Goal: Find specific page/section: Find specific page/section

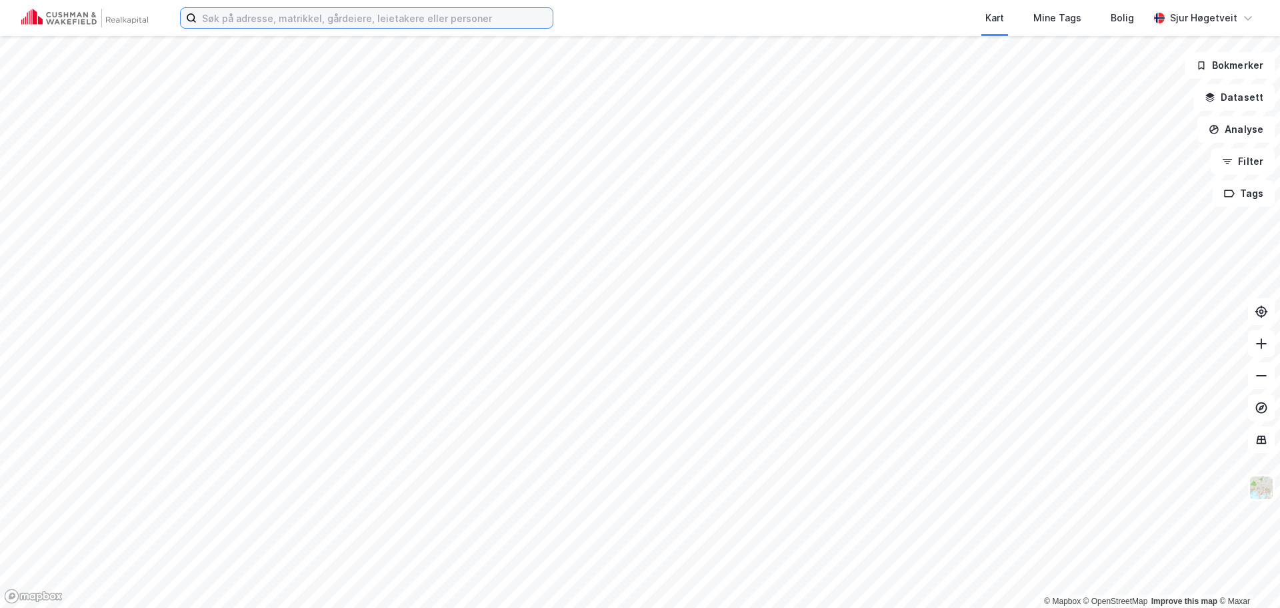
click at [369, 11] on input at bounding box center [375, 18] width 356 height 20
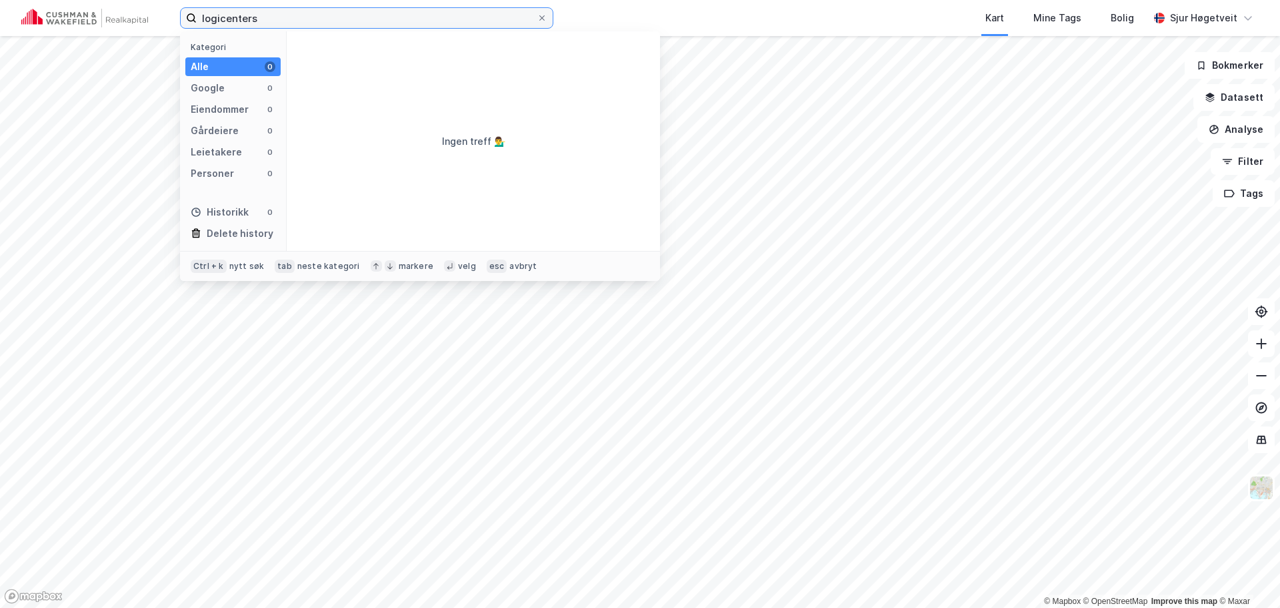
click at [347, 23] on input "logicenters" at bounding box center [367, 18] width 340 height 20
type input "logicenters"
click at [1084, 29] on div "Mine Tags" at bounding box center [1058, 18] width 56 height 24
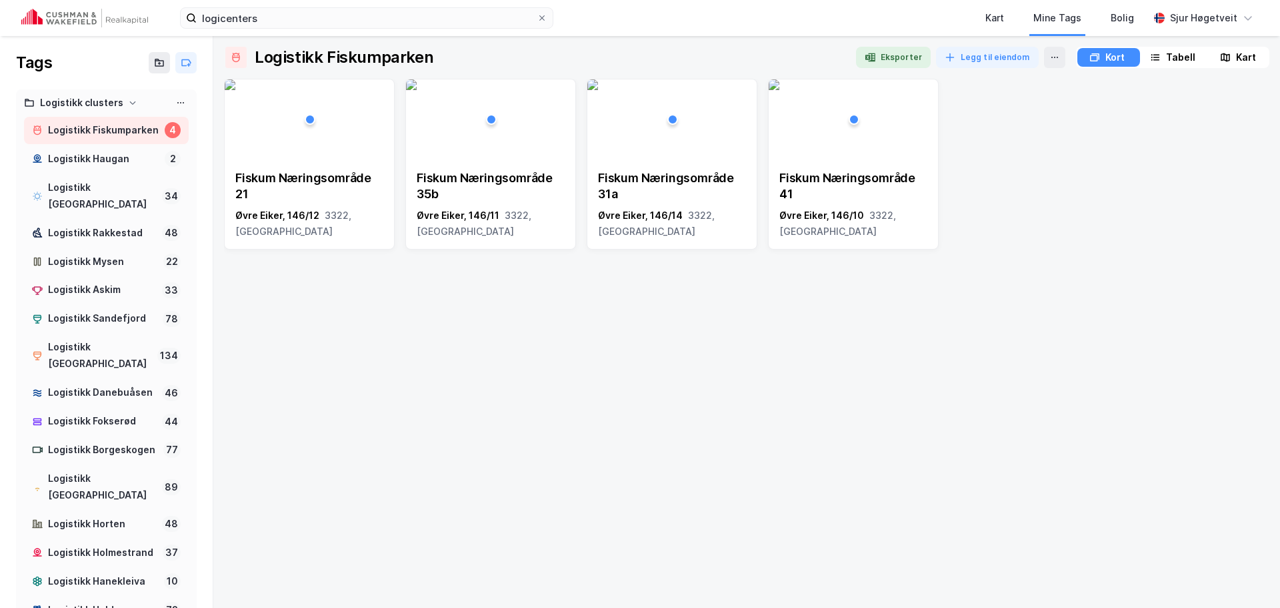
click at [1124, 195] on div "Fiskum Næringsområde 21 [GEOGRAPHIC_DATA], 146/12 3322, [GEOGRAPHIC_DATA] Fisku…" at bounding box center [747, 164] width 1046 height 171
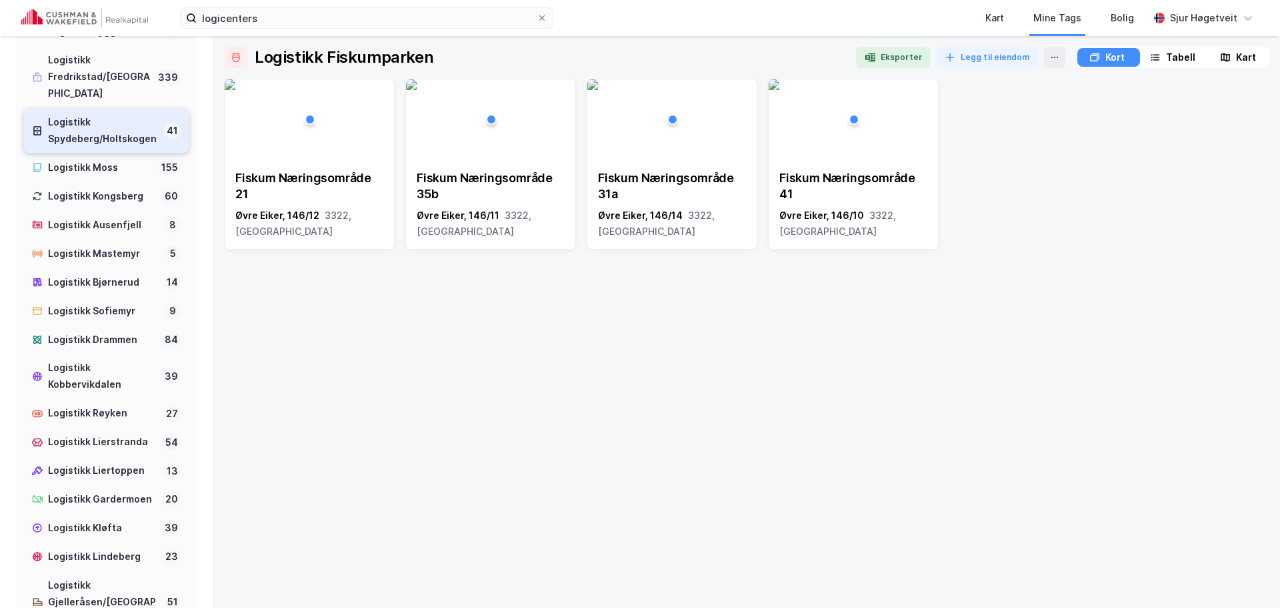
scroll to position [583, 0]
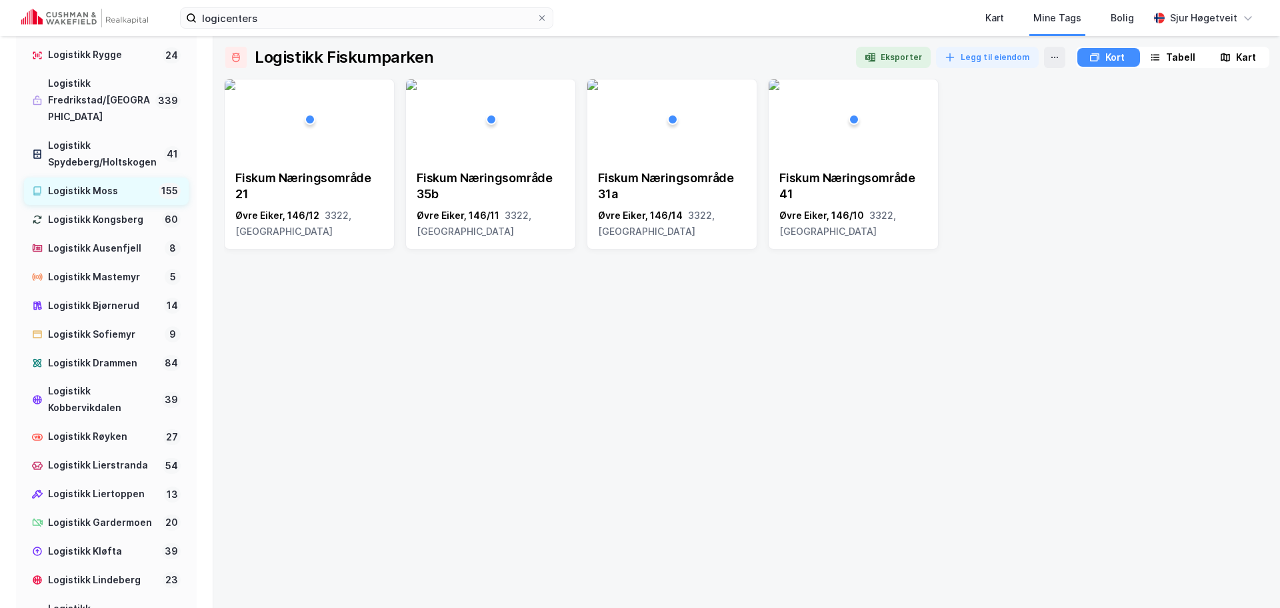
click at [116, 199] on div "Logistikk Moss" at bounding box center [100, 191] width 105 height 17
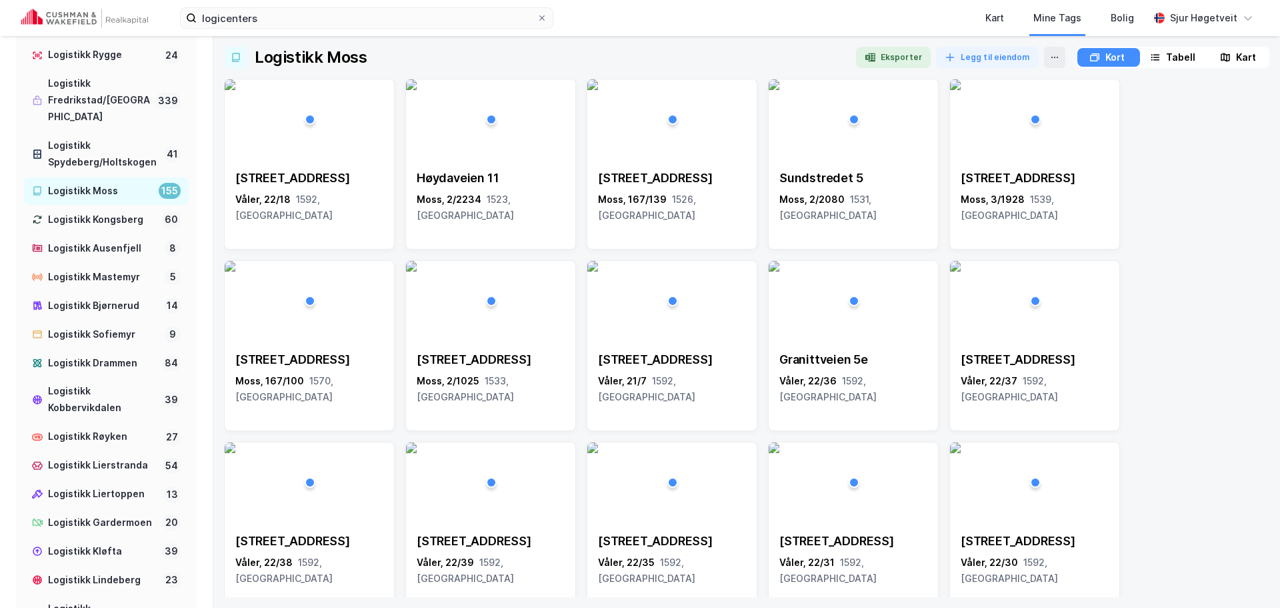
click at [1225, 60] on icon at bounding box center [1226, 57] width 4 height 8
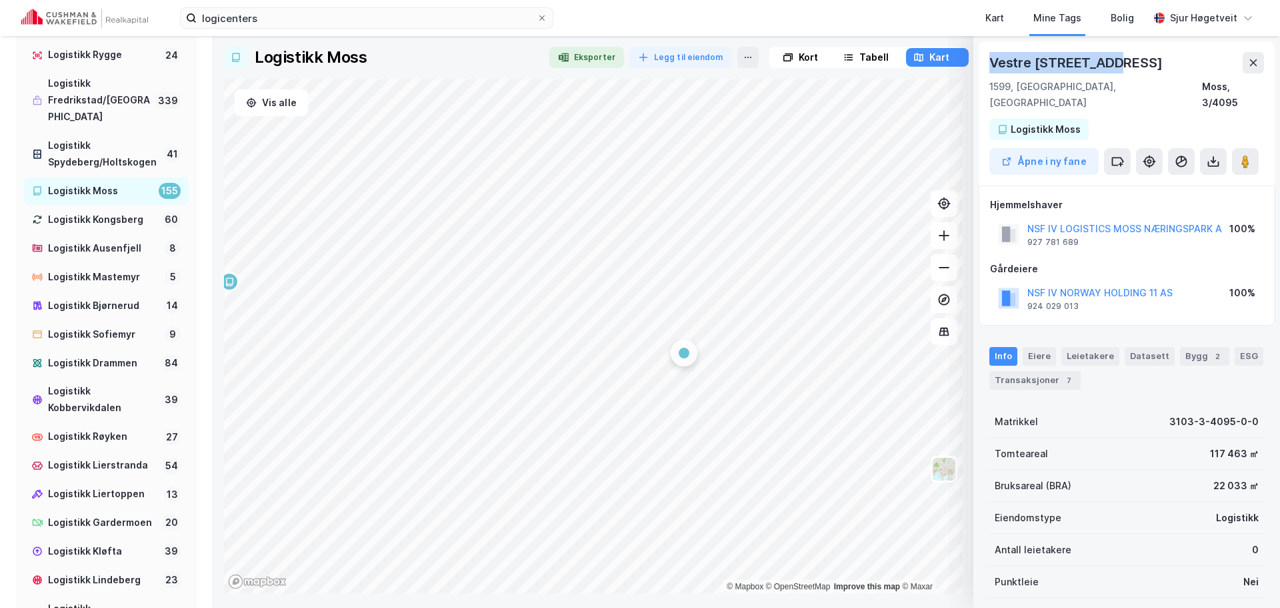
drag, startPoint x: 1124, startPoint y: 59, endPoint x: 989, endPoint y: 52, distance: 135.5
click at [989, 52] on div "Vestre Vanemvei 51 1599, [GEOGRAPHIC_DATA], Østfold Moss, 3/4095 Logistikk Moss…" at bounding box center [1127, 113] width 296 height 144
copy div "Vestre [STREET_ADDRESS]"
